Goal: Information Seeking & Learning: Learn about a topic

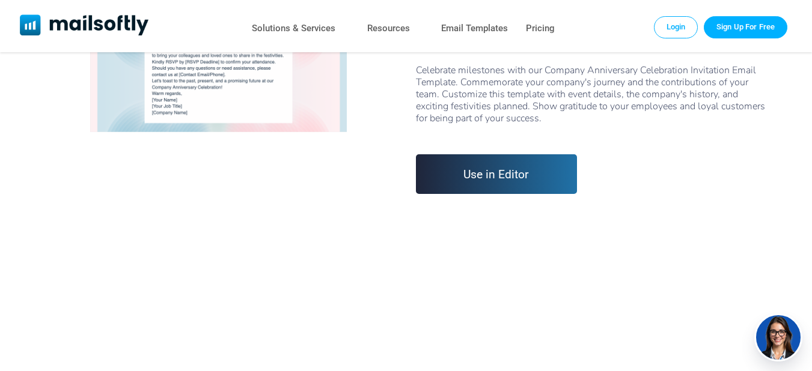
scroll to position [32, 0]
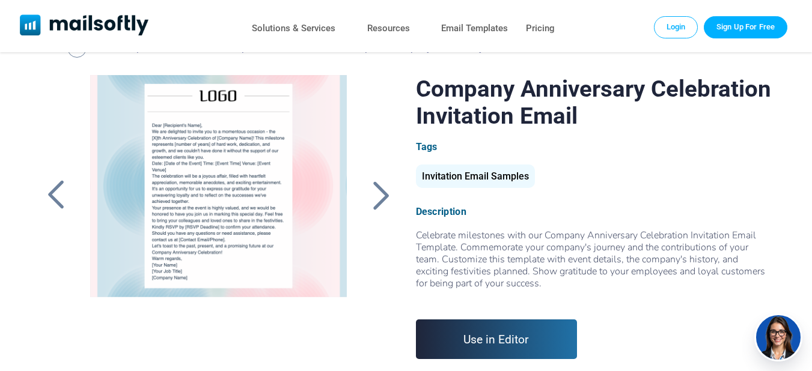
click at [257, 201] on div at bounding box center [218, 225] width 285 height 300
click at [387, 194] on div at bounding box center [381, 195] width 30 height 31
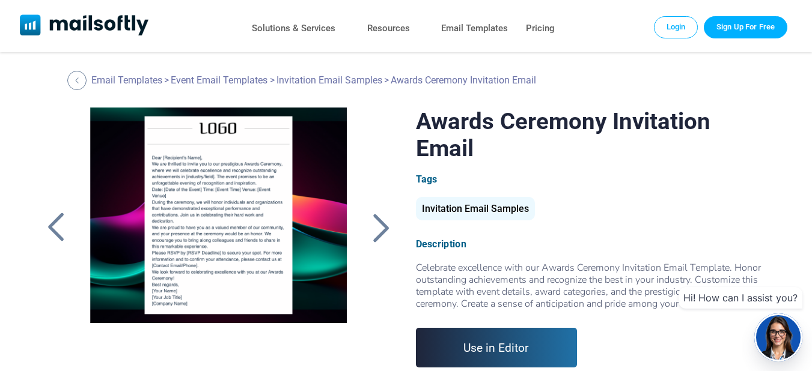
click at [379, 233] on div at bounding box center [381, 227] width 30 height 31
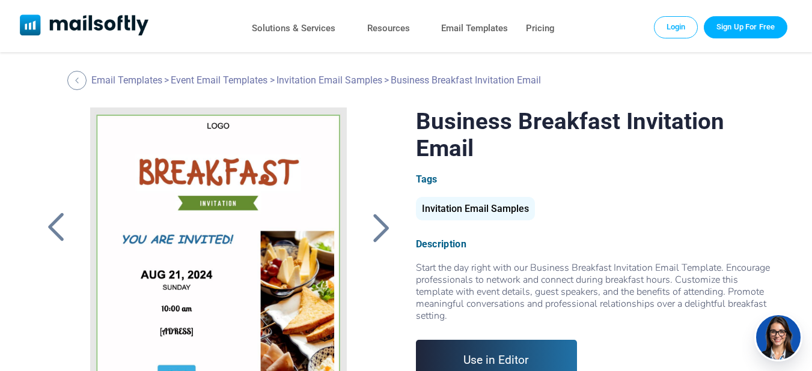
click at [379, 233] on div at bounding box center [381, 227] width 30 height 31
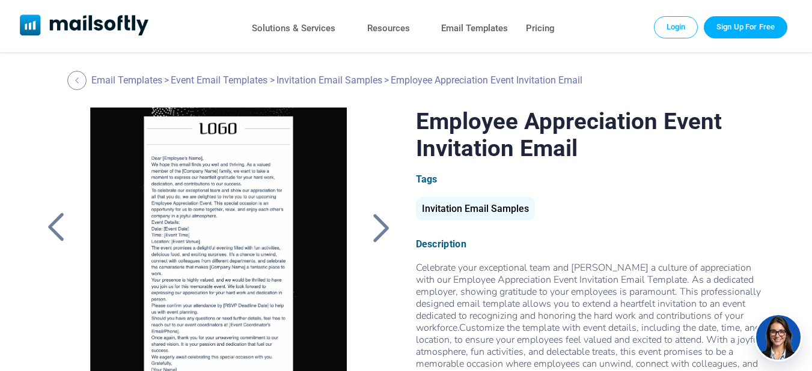
click at [379, 233] on div at bounding box center [381, 227] width 30 height 31
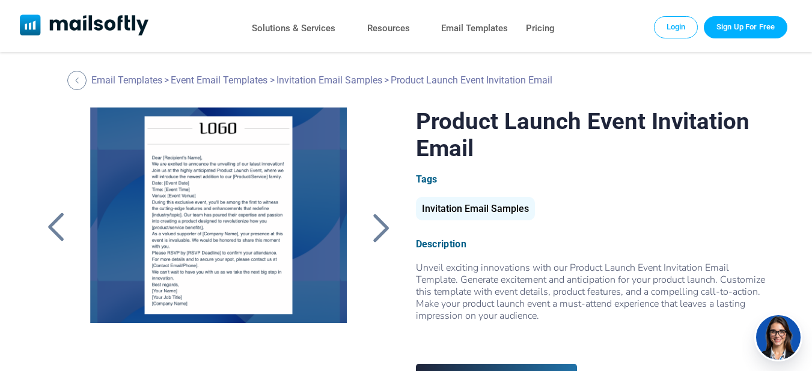
click at [379, 233] on div at bounding box center [381, 227] width 30 height 31
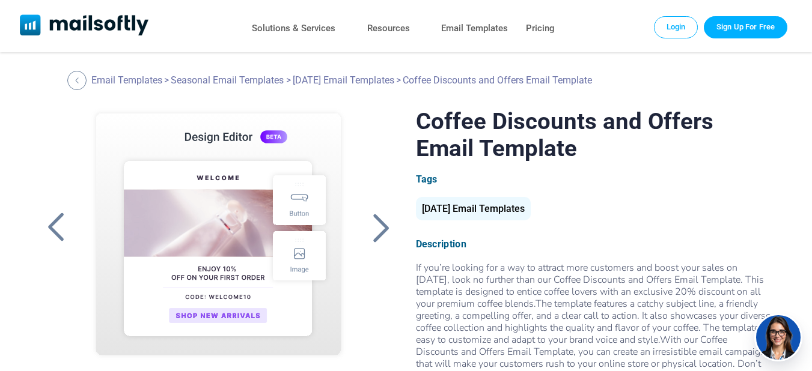
click at [379, 233] on div at bounding box center [381, 227] width 30 height 31
click at [55, 224] on div at bounding box center [56, 227] width 30 height 31
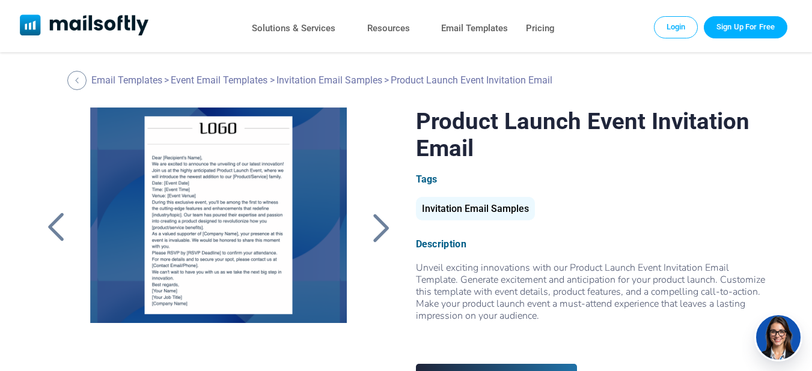
click at [55, 224] on div at bounding box center [56, 227] width 30 height 31
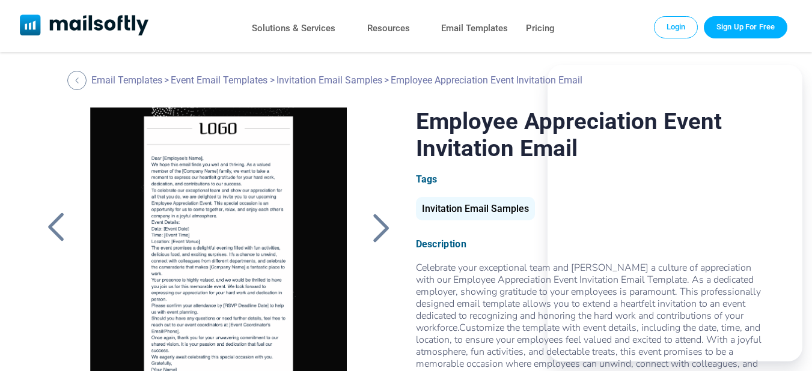
click at [55, 224] on div at bounding box center [56, 227] width 30 height 31
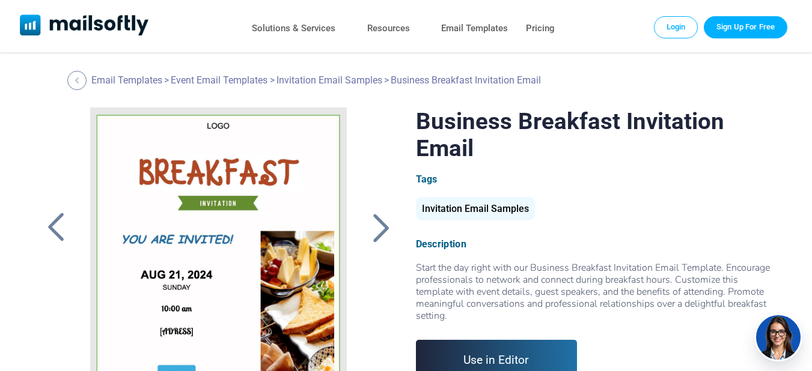
click at [55, 224] on div at bounding box center [56, 227] width 30 height 31
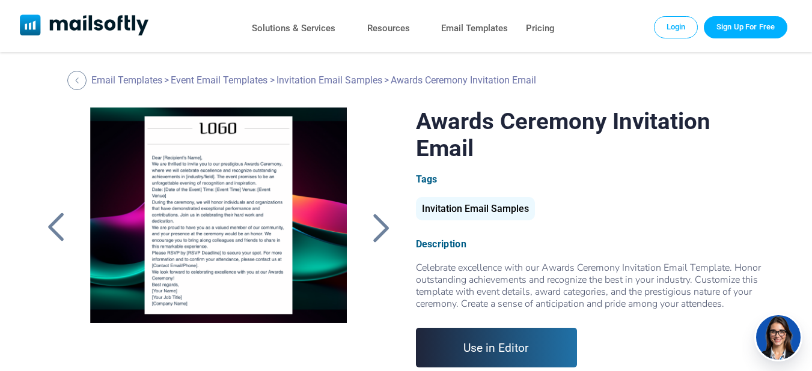
click at [55, 224] on div at bounding box center [56, 227] width 30 height 31
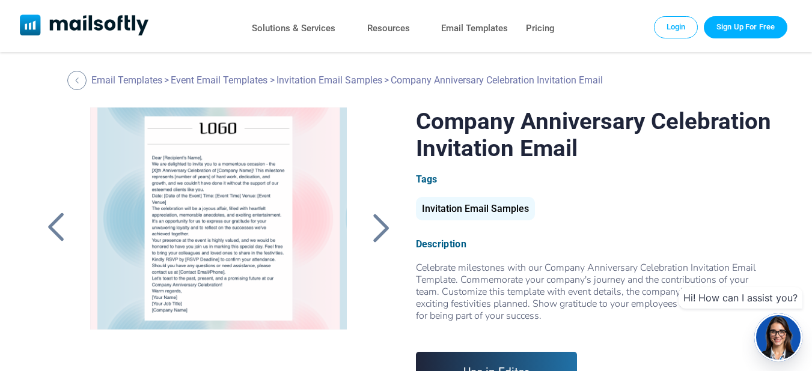
click at [56, 230] on div at bounding box center [56, 227] width 30 height 31
